Goal: Register for event/course

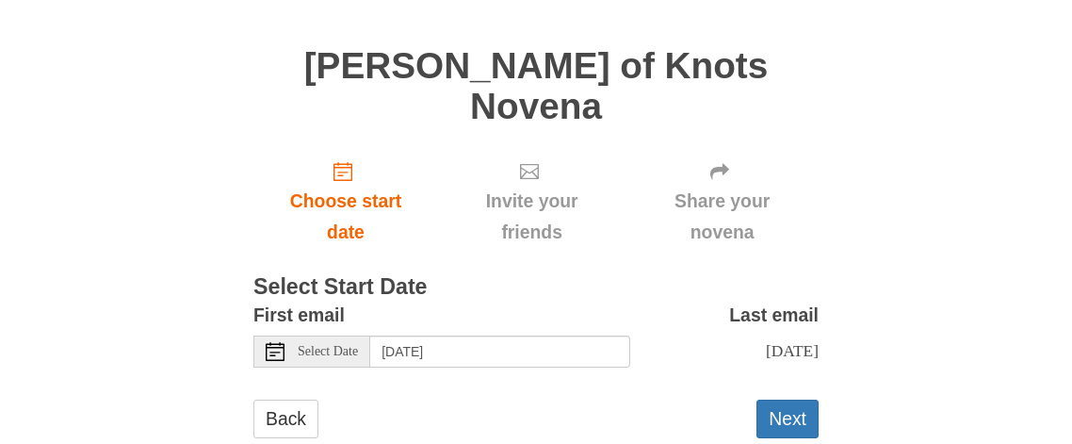
scroll to position [119, 0]
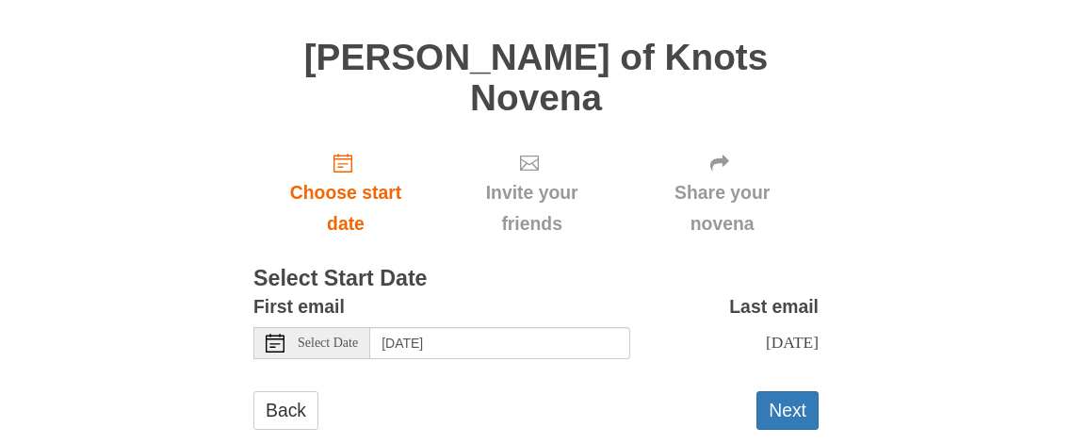
click at [329, 336] on span "Select Date" at bounding box center [328, 342] width 60 height 13
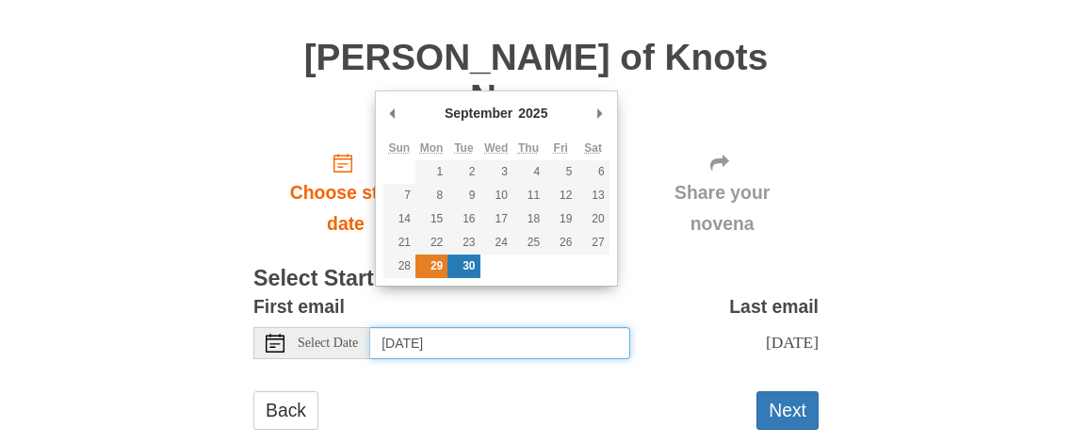
type input "[DATE]"
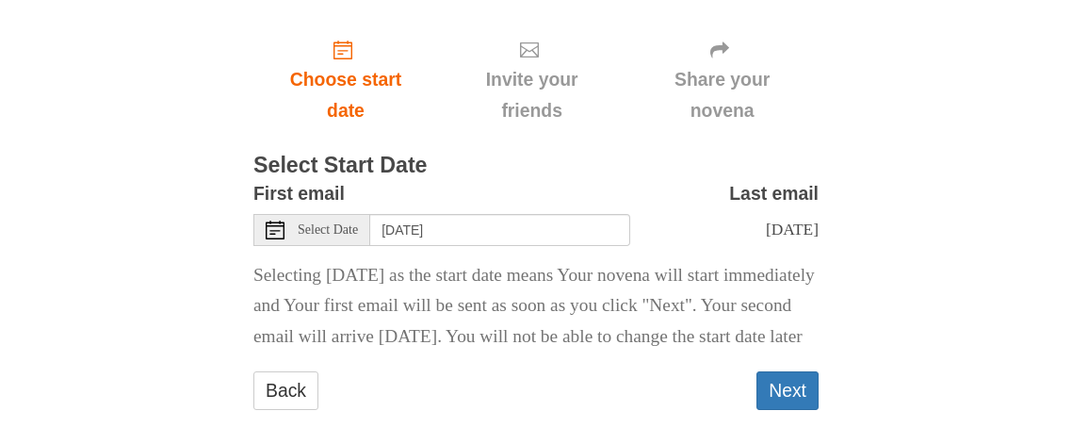
scroll to position [243, 0]
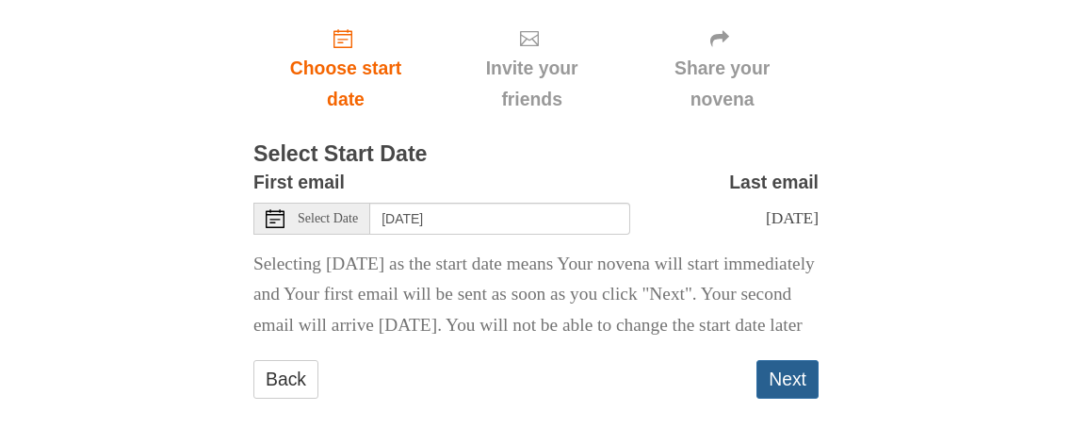
click at [785, 363] on button "Next" at bounding box center [788, 379] width 62 height 39
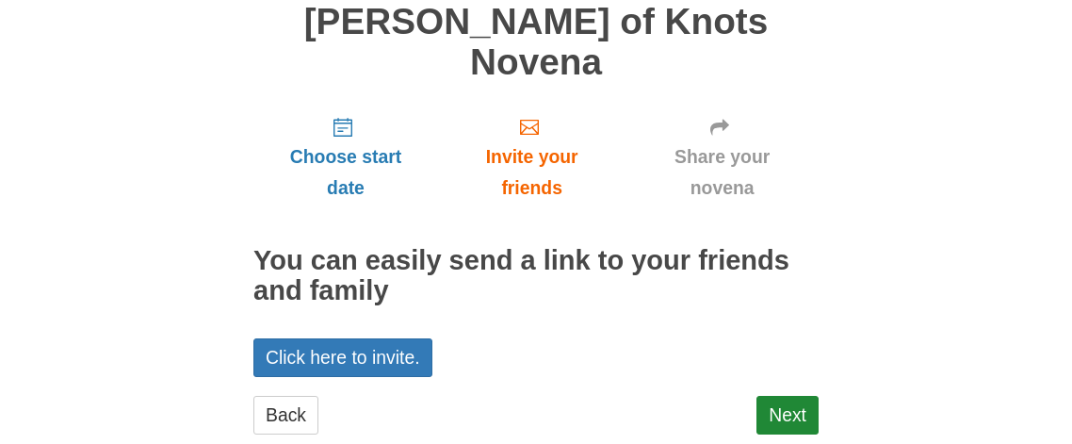
scroll to position [159, 0]
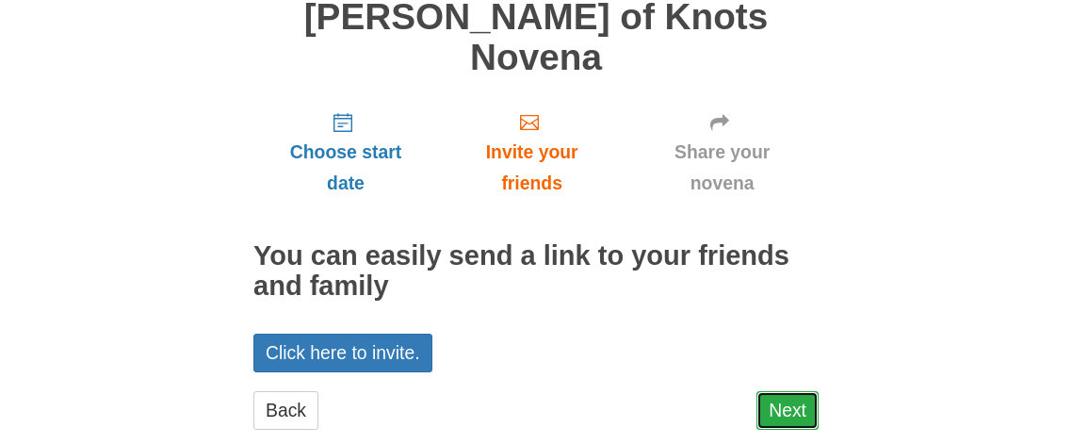
click at [784, 391] on link "Next" at bounding box center [788, 410] width 62 height 39
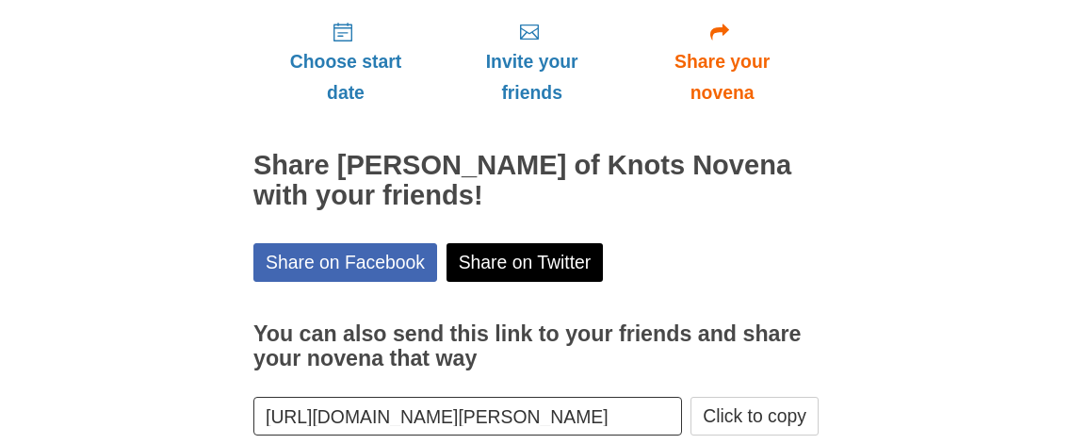
scroll to position [312, 0]
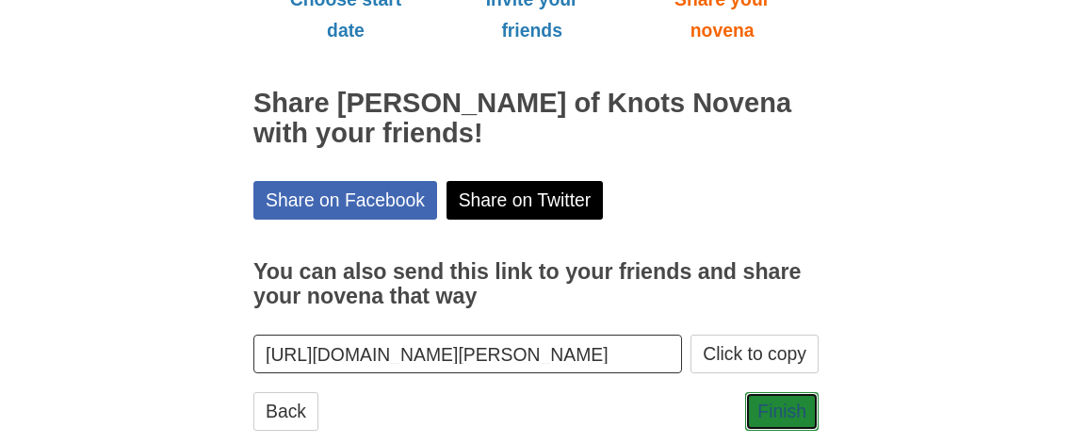
click at [784, 392] on link "Finish" at bounding box center [781, 411] width 73 height 39
